Goal: Task Accomplishment & Management: Manage account settings

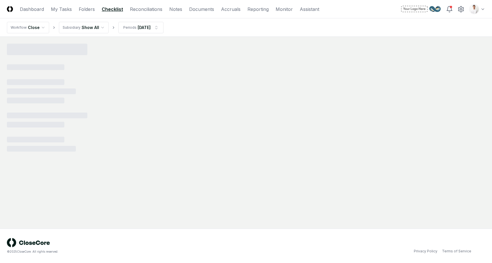
click at [479, 8] on html "CloseCore Dashboard My Tasks Folders Checklist Reconciliations Notes Documents …" at bounding box center [246, 131] width 492 height 263
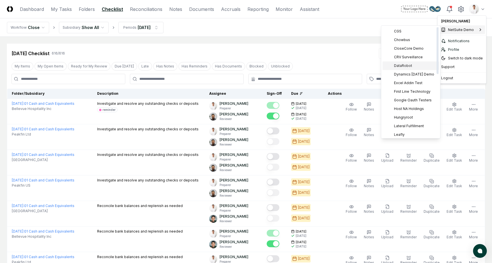
click at [406, 67] on span "DataRobot" at bounding box center [403, 65] width 18 height 5
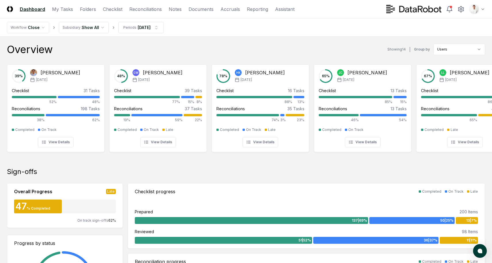
click at [343, 13] on header "CloseCore Dashboard My Tasks Folders Checklist Reconciliations Notes Documents …" at bounding box center [246, 9] width 492 height 18
click at [333, 28] on nav "Workflow Close Subsidiary Show All Periods [DATE]" at bounding box center [246, 27] width 492 height 18
click at [454, 76] on div "Logout" at bounding box center [462, 78] width 46 height 9
